Goal: Task Accomplishment & Management: Use online tool/utility

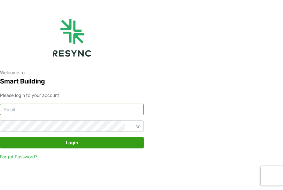
click at [54, 107] on input at bounding box center [72, 108] width 144 height 11
type input "[EMAIL_ADDRESS][PERSON_NAME][DOMAIN_NAME]"
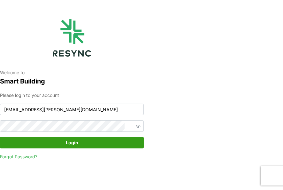
click at [64, 144] on span "Login" at bounding box center [72, 142] width 132 height 11
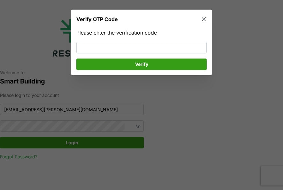
click at [132, 65] on span "Verify" at bounding box center [141, 63] width 118 height 11
click at [83, 125] on div at bounding box center [141, 95] width 283 height 190
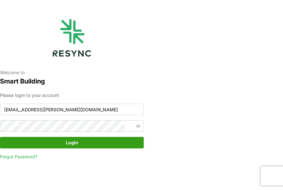
click at [83, 142] on span "Login" at bounding box center [72, 142] width 132 height 11
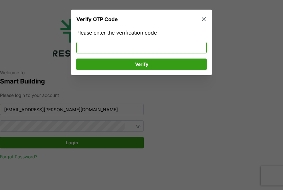
click at [130, 51] on input at bounding box center [141, 46] width 130 height 11
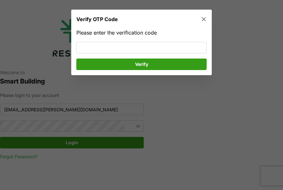
click at [202, 20] on icon "button" at bounding box center [204, 19] width 4 height 4
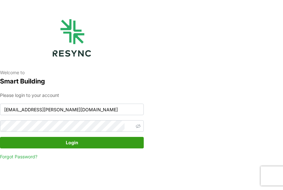
click at [136, 126] on icon "button" at bounding box center [138, 126] width 5 height 4
click at [73, 139] on span "Login" at bounding box center [72, 142] width 12 height 11
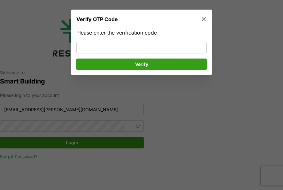
click at [207, 18] on button "button" at bounding box center [203, 19] width 9 height 9
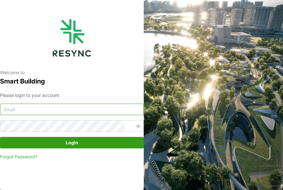
click at [79, 108] on input at bounding box center [72, 108] width 144 height 11
type input "[EMAIL_ADDRESS][PERSON_NAME][DOMAIN_NAME]"
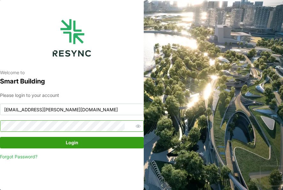
click at [0, 137] on button "Login" at bounding box center [72, 142] width 144 height 11
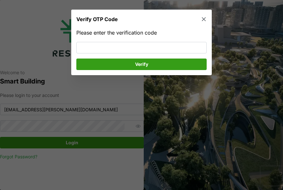
click at [207, 20] on icon "button" at bounding box center [203, 19] width 6 height 6
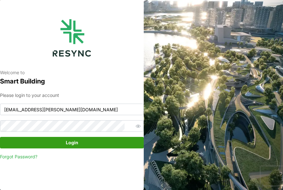
click at [78, 144] on span "Login" at bounding box center [72, 142] width 132 height 11
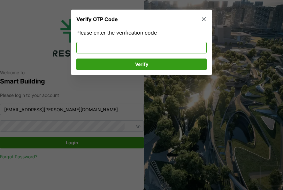
click at [111, 45] on input at bounding box center [141, 46] width 130 height 11
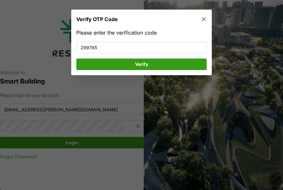
click at [116, 66] on span "Verify" at bounding box center [141, 63] width 118 height 11
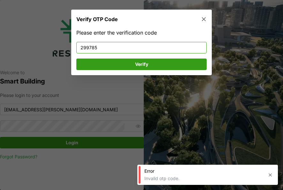
drag, startPoint x: 118, startPoint y: 48, endPoint x: 74, endPoint y: 42, distance: 44.7
click at [74, 42] on div "Please enter the verification code 299785 Verify" at bounding box center [141, 52] width 140 height 46
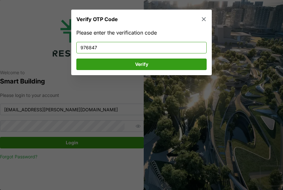
type input "976847"
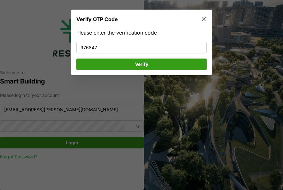
click at [80, 59] on button "Verify" at bounding box center [141, 63] width 130 height 11
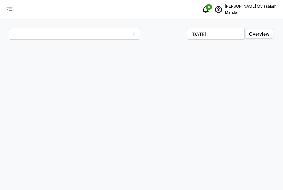
type input "Penguin Building"
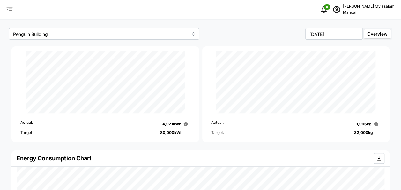
click at [13, 10] on icon "button" at bounding box center [10, 10] width 8 height 8
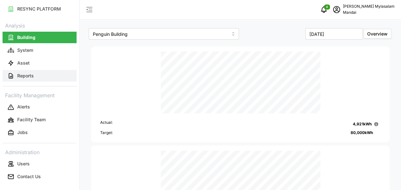
click at [25, 72] on p "Reports" at bounding box center [25, 75] width 17 height 6
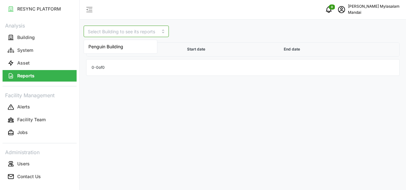
click at [100, 31] on input at bounding box center [126, 31] width 85 height 11
click at [27, 76] on p "Reports" at bounding box center [25, 75] width 17 height 6
click at [137, 33] on input at bounding box center [126, 31] width 85 height 11
click at [139, 45] on div "Penguin Building" at bounding box center [120, 46] width 71 height 11
type input "Penguin Building"
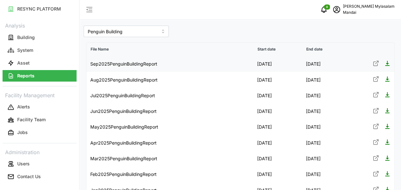
click at [283, 64] on icon at bounding box center [387, 63] width 6 height 6
